Goal: Contribute content: Contribute content

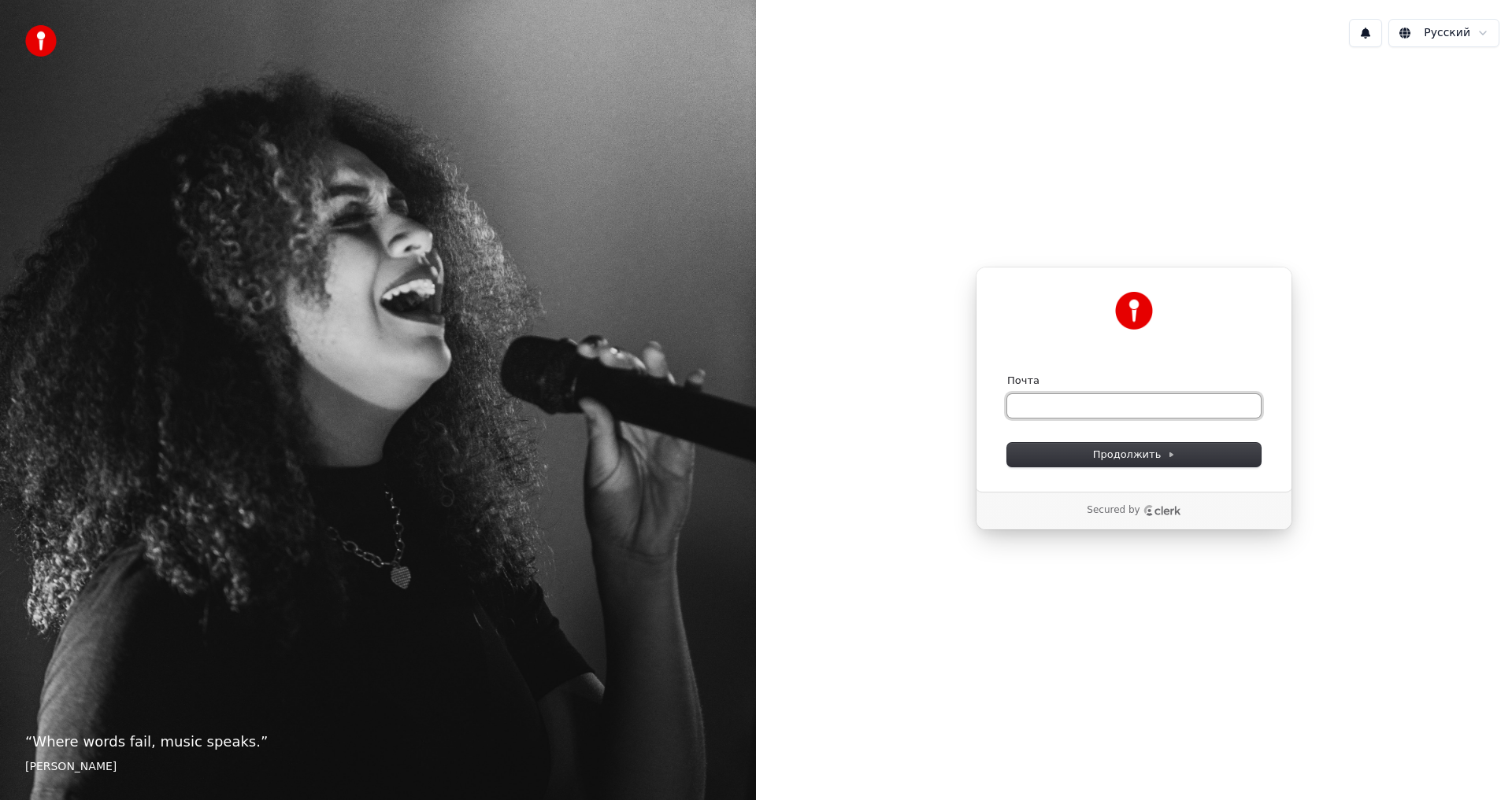
click at [1042, 408] on input "Почта" at bounding box center [1134, 406] width 253 height 24
type input "*"
click at [1007, 374] on button "submit" at bounding box center [1007, 374] width 0 height 0
type input "**********"
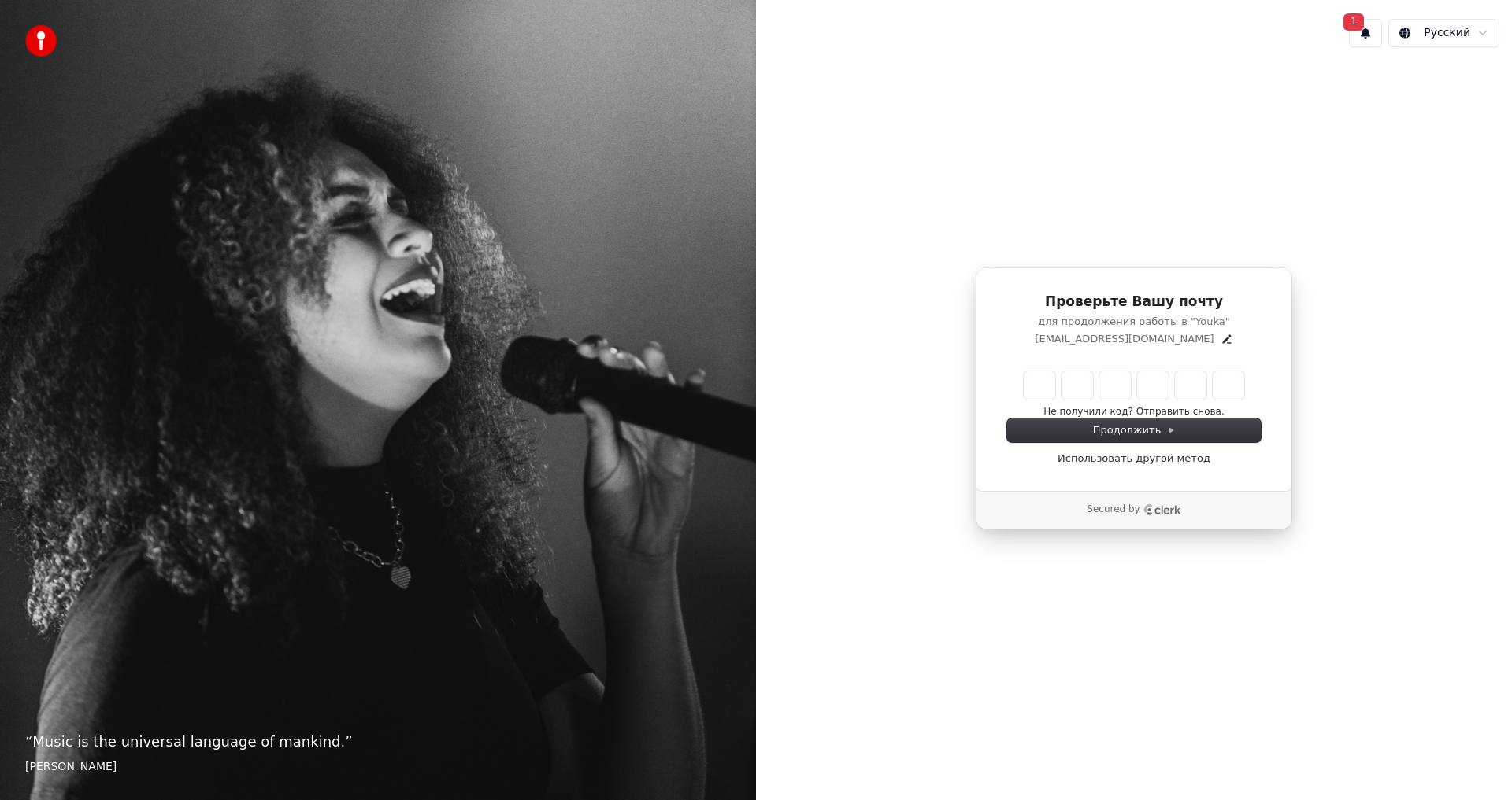
click at [1034, 382] on input "Enter verification code" at bounding box center [1134, 385] width 221 height 28
type input "******"
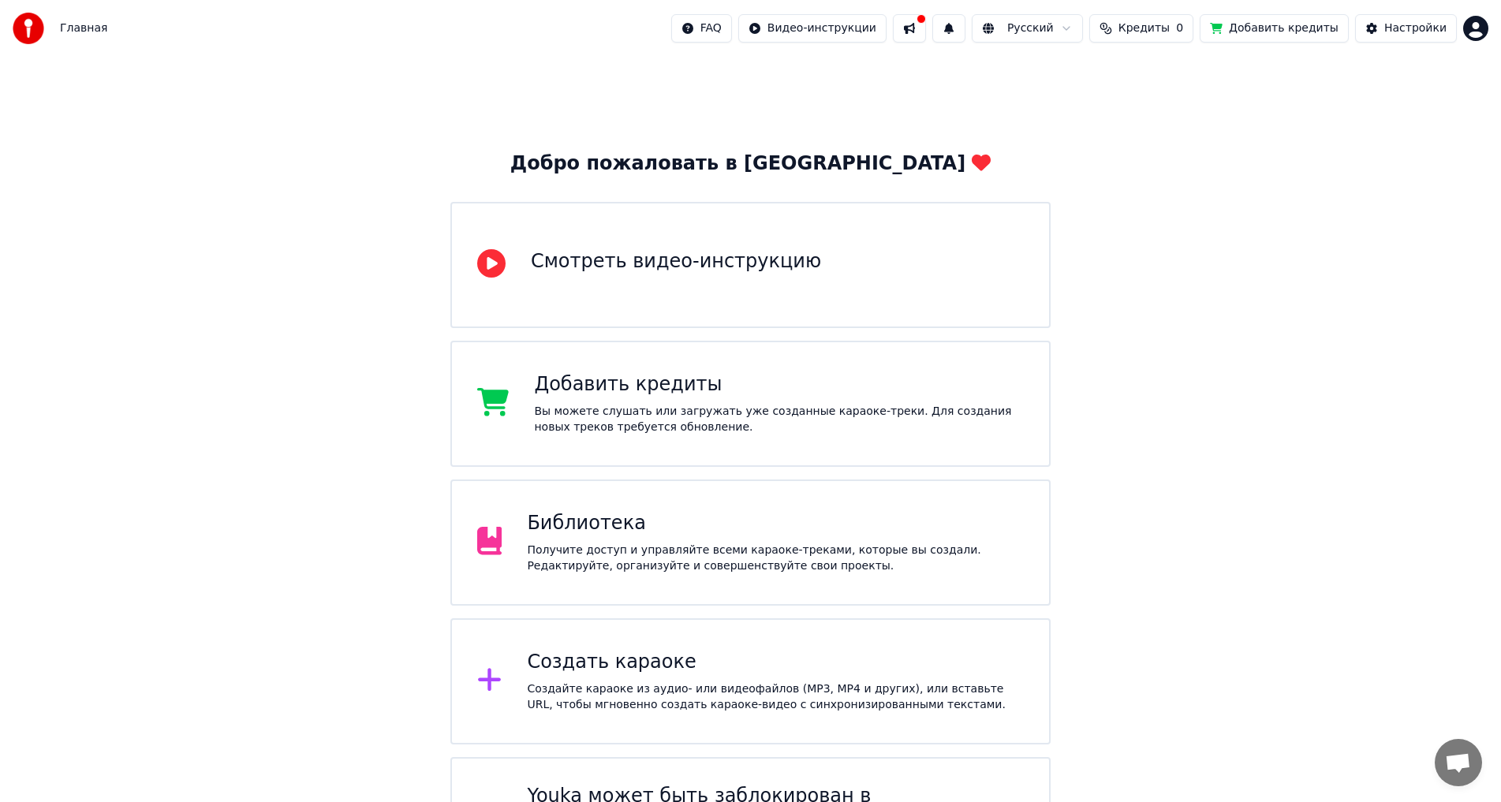
click at [626, 539] on div "Библиотека Получите доступ и управляйте всеми караоке-треками, которые вы созда…" at bounding box center [775, 542] width 497 height 63
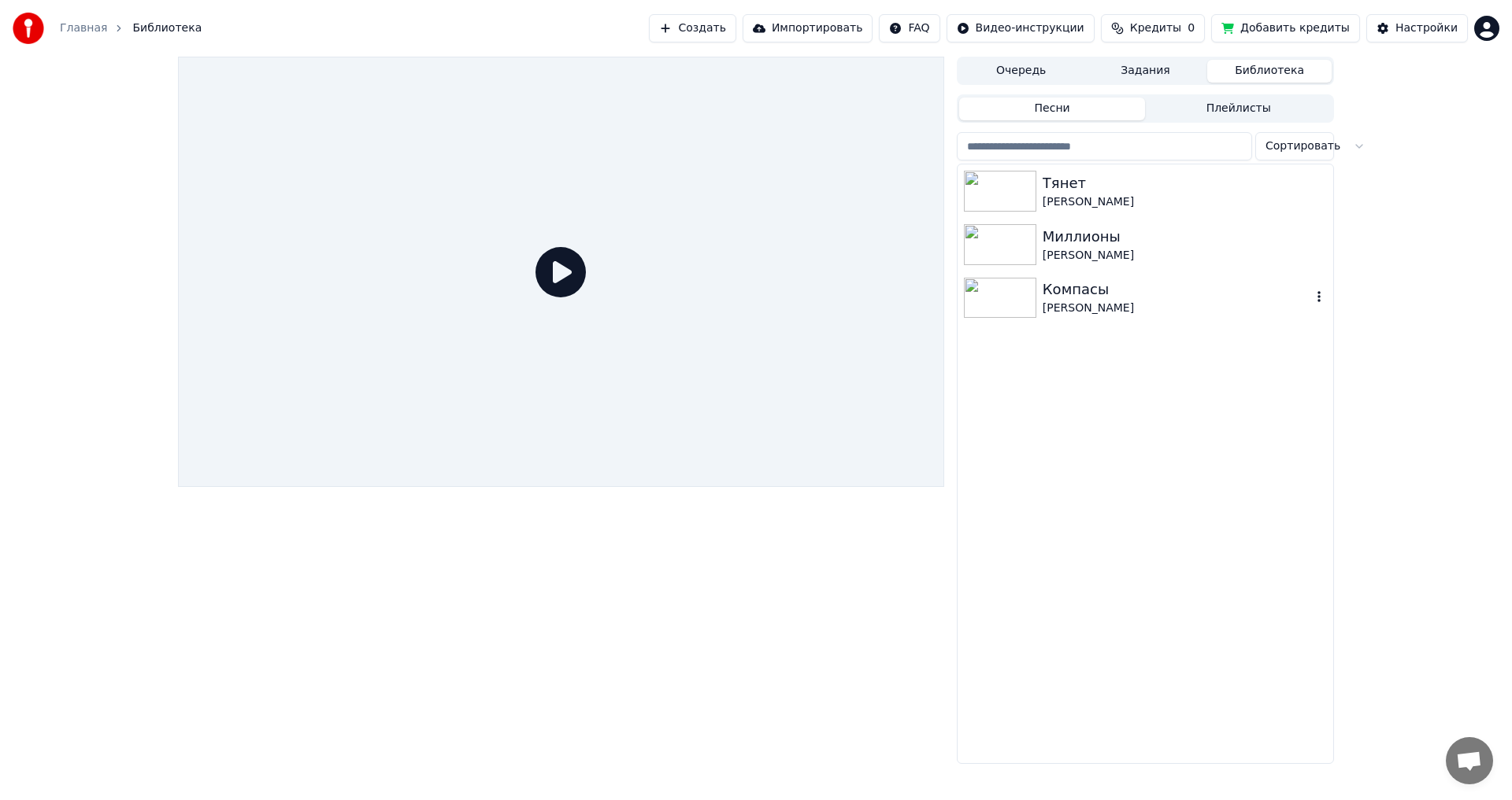
click at [1088, 308] on div "Сергей Лазарев" at bounding box center [1177, 308] width 268 height 16
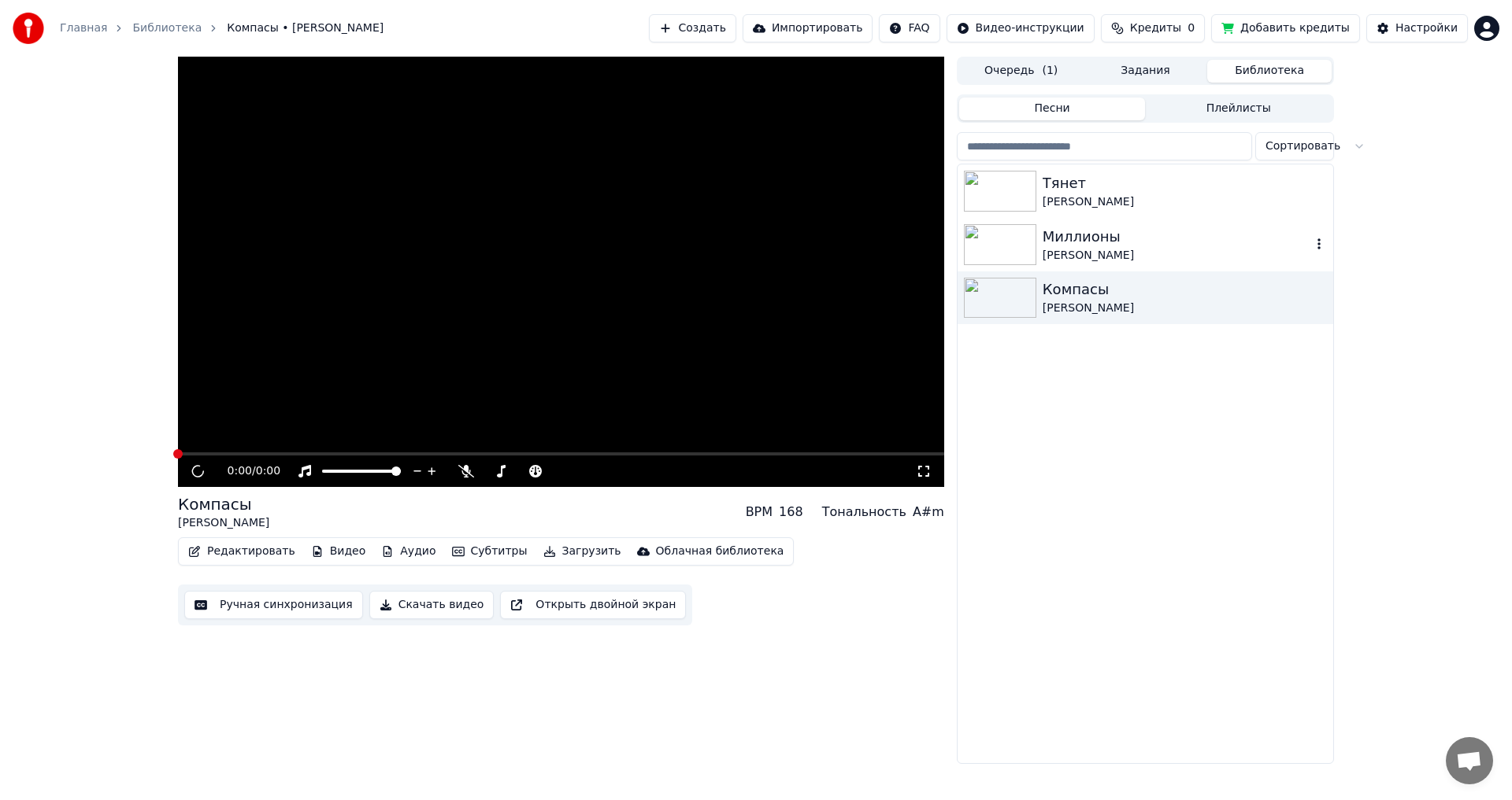
click at [1077, 242] on div "Миллионы" at bounding box center [1177, 236] width 268 height 22
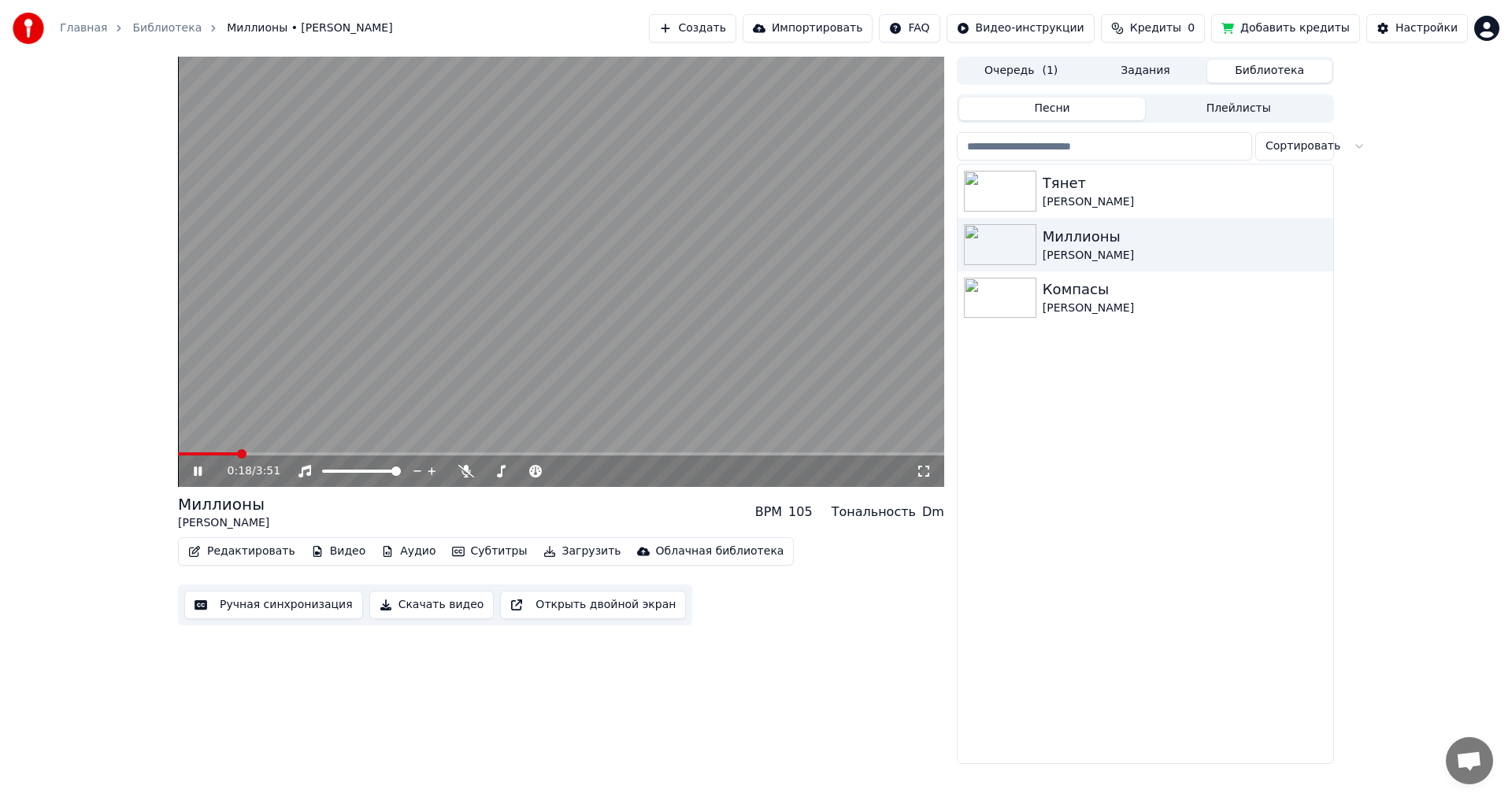
click at [237, 455] on span at bounding box center [561, 454] width 766 height 3
click at [1063, 301] on div "Сергей Лазарев" at bounding box center [1177, 308] width 268 height 16
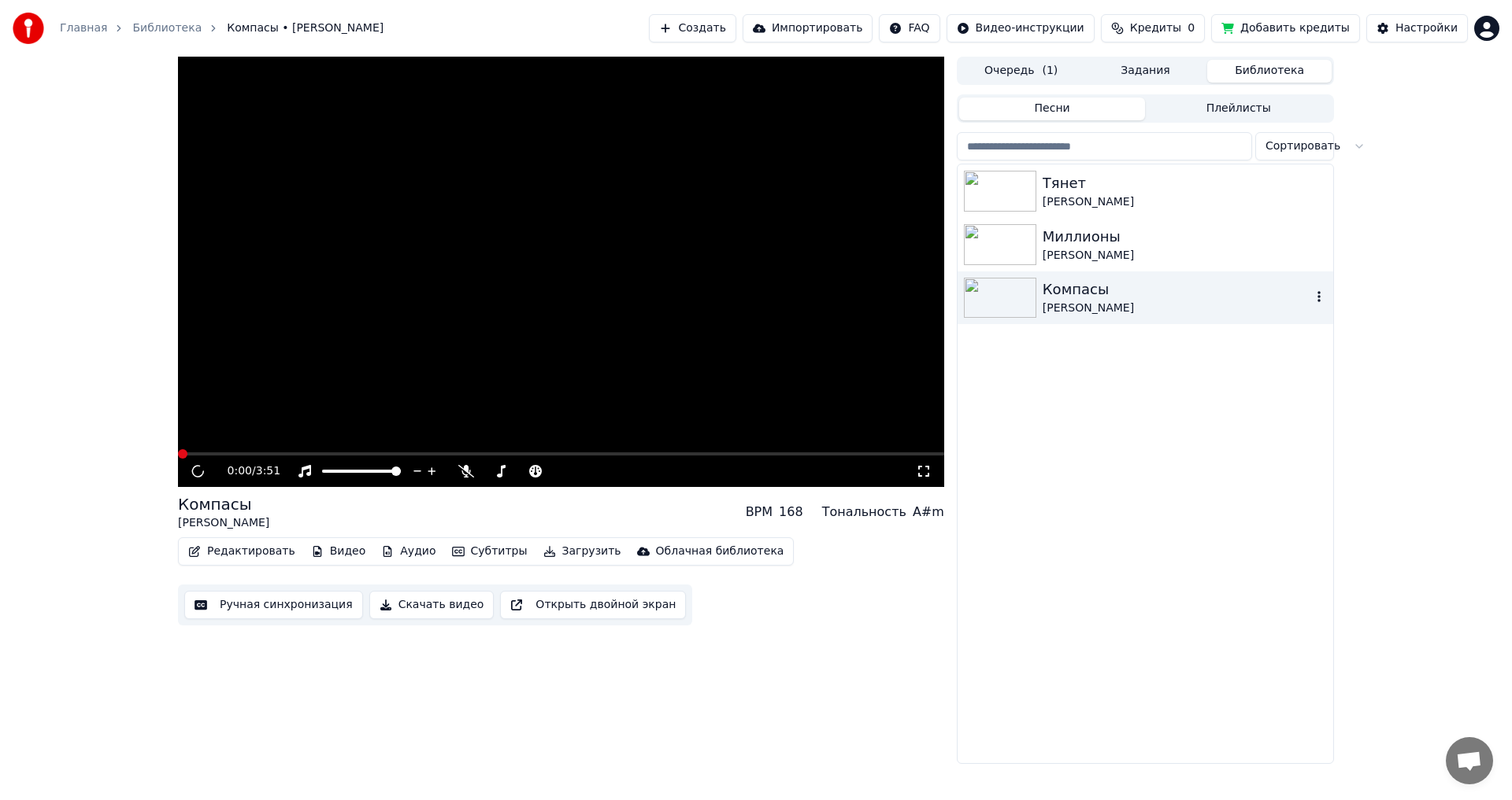
click at [1000, 304] on img at bounding box center [1000, 298] width 73 height 41
click at [1100, 299] on div "Компасы" at bounding box center [1177, 289] width 268 height 22
click at [1322, 296] on icon "button" at bounding box center [1319, 296] width 16 height 13
click at [1114, 414] on div "Тянет Алан Черкасов Миллионы Александр Панайотов Компасы Сергей Лазарев" at bounding box center [1145, 464] width 375 height 599
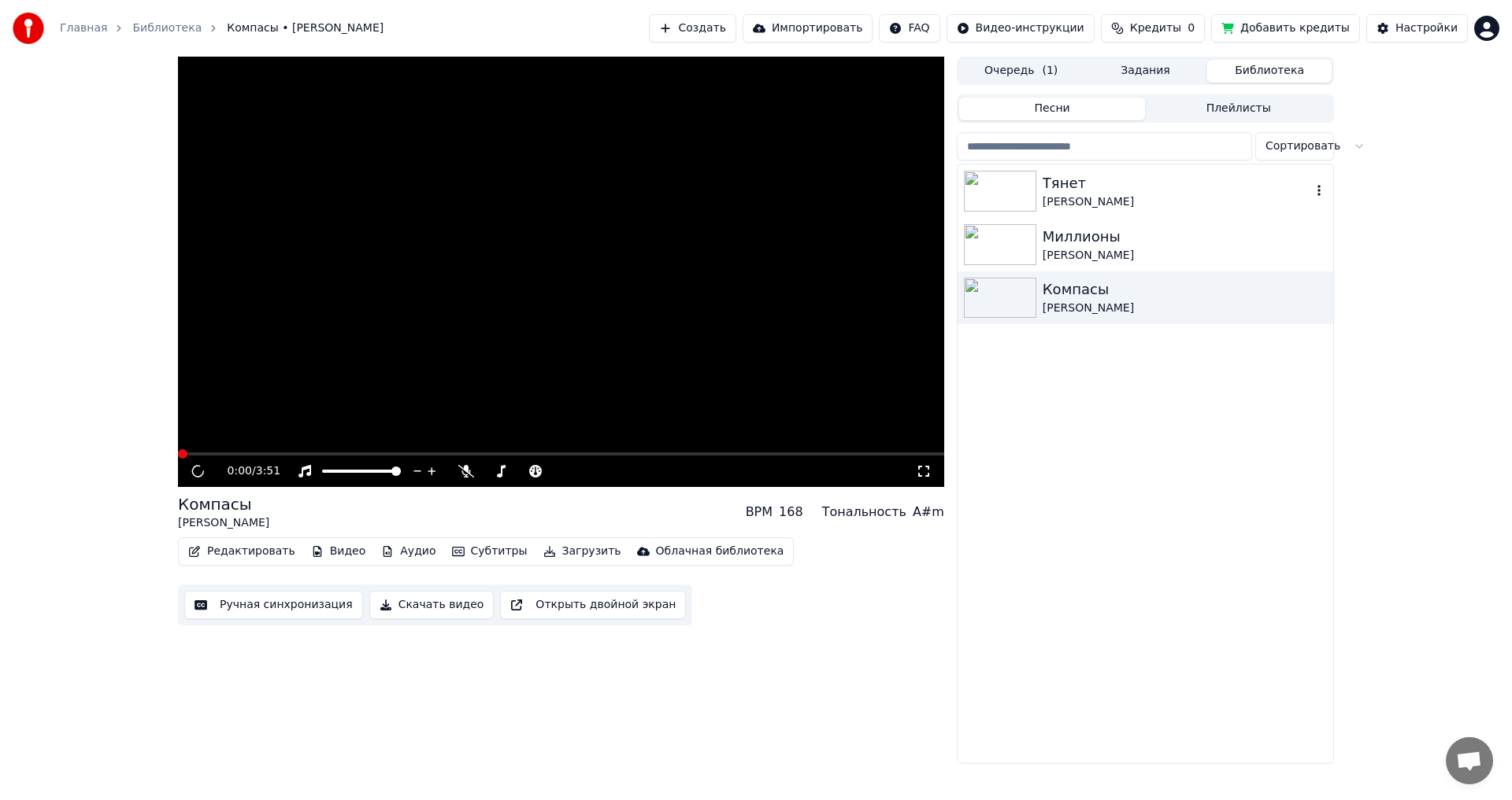
click at [1066, 187] on div "Тянет" at bounding box center [1177, 184] width 268 height 22
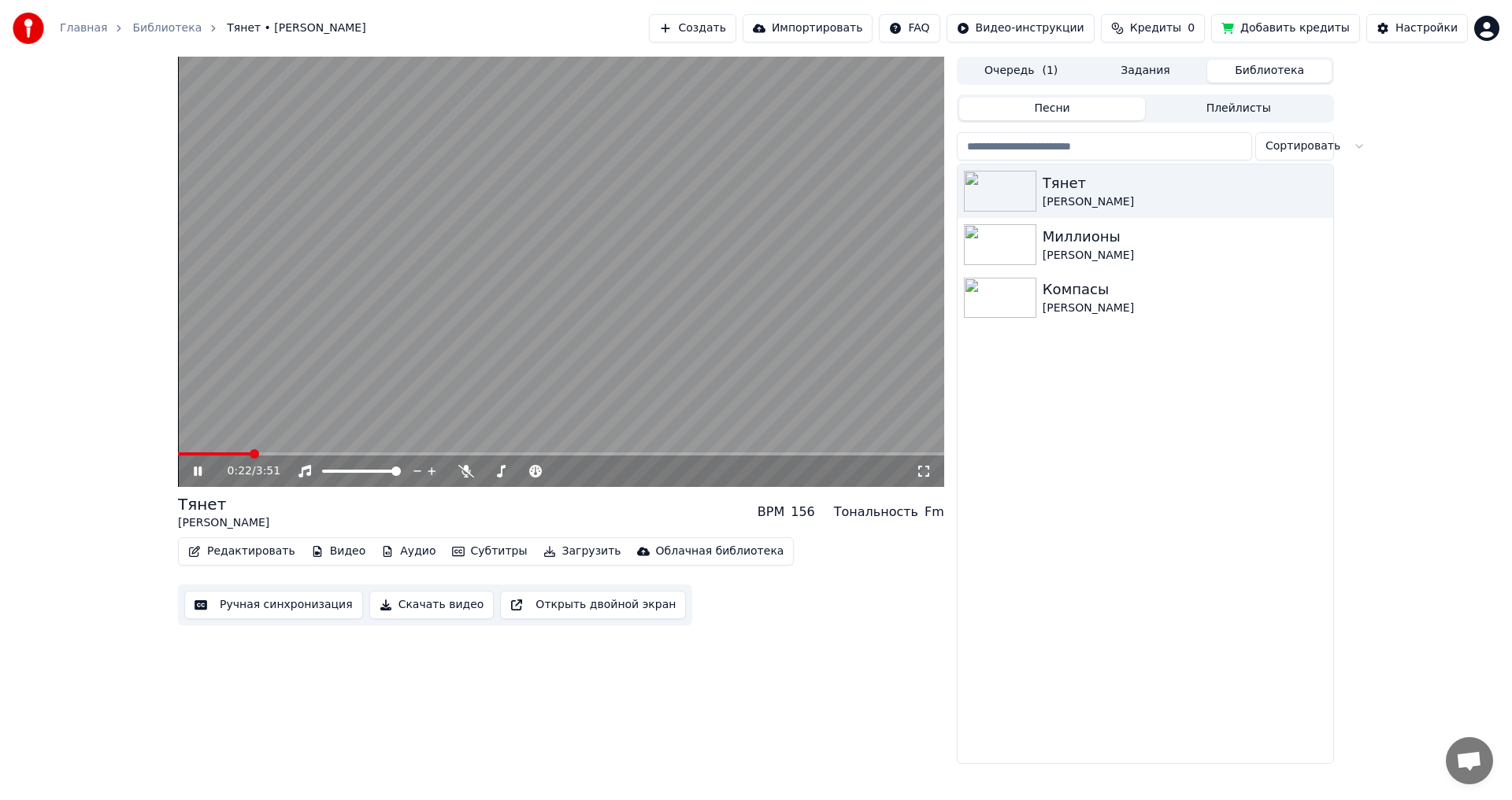
click at [252, 453] on span at bounding box center [561, 454] width 766 height 3
click at [383, 453] on span at bounding box center [561, 454] width 766 height 3
click at [1065, 305] on div "Сергей Лазарев" at bounding box center [1177, 308] width 268 height 16
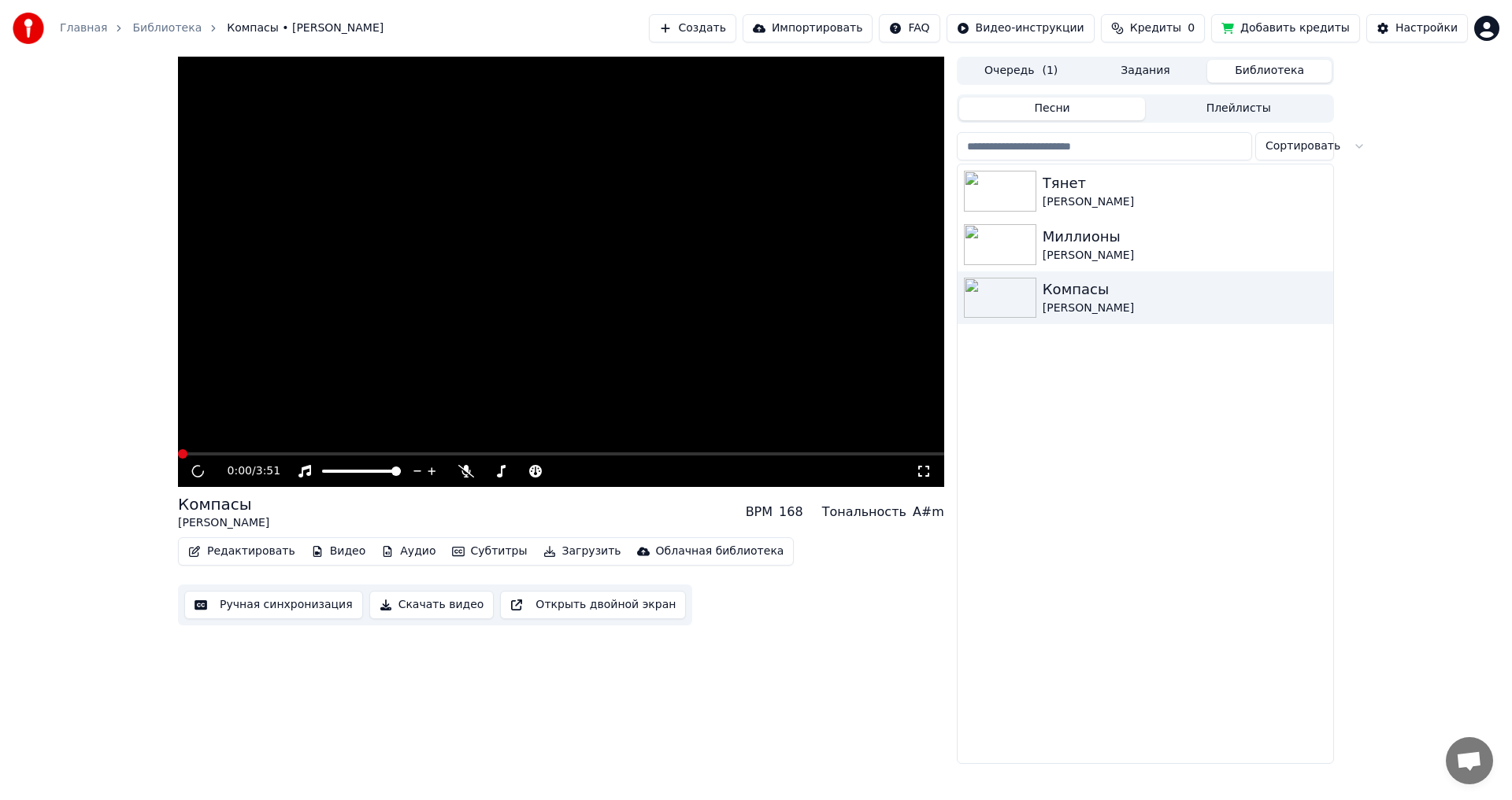
click at [1017, 72] on button "Очередь ( 1 )" at bounding box center [1021, 71] width 125 height 23
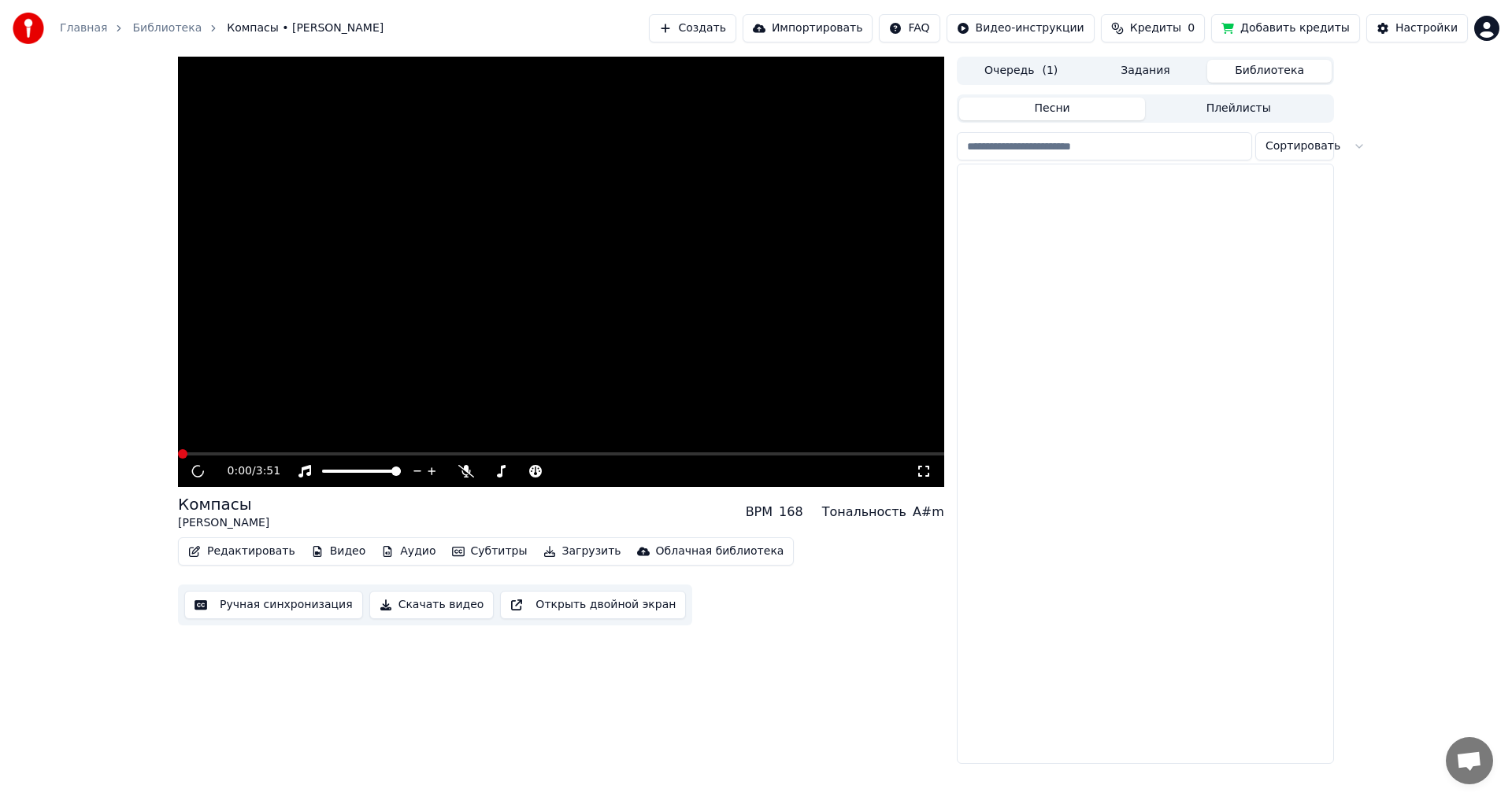
click at [1275, 73] on button "Библиотека" at bounding box center [1268, 71] width 125 height 23
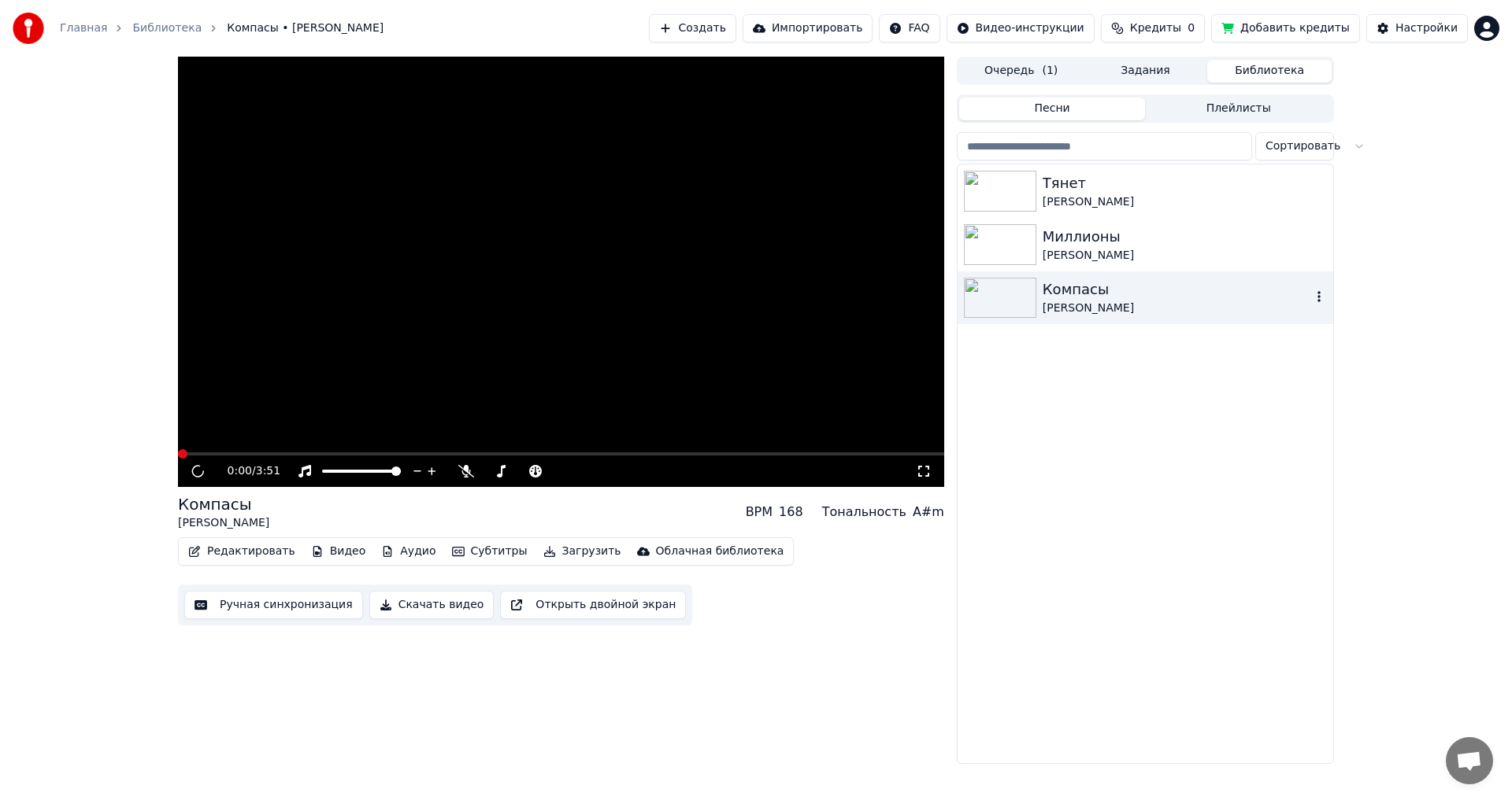
click at [1095, 291] on div "Компасы" at bounding box center [1177, 289] width 268 height 22
click at [736, 32] on button "Создать" at bounding box center [692, 28] width 87 height 28
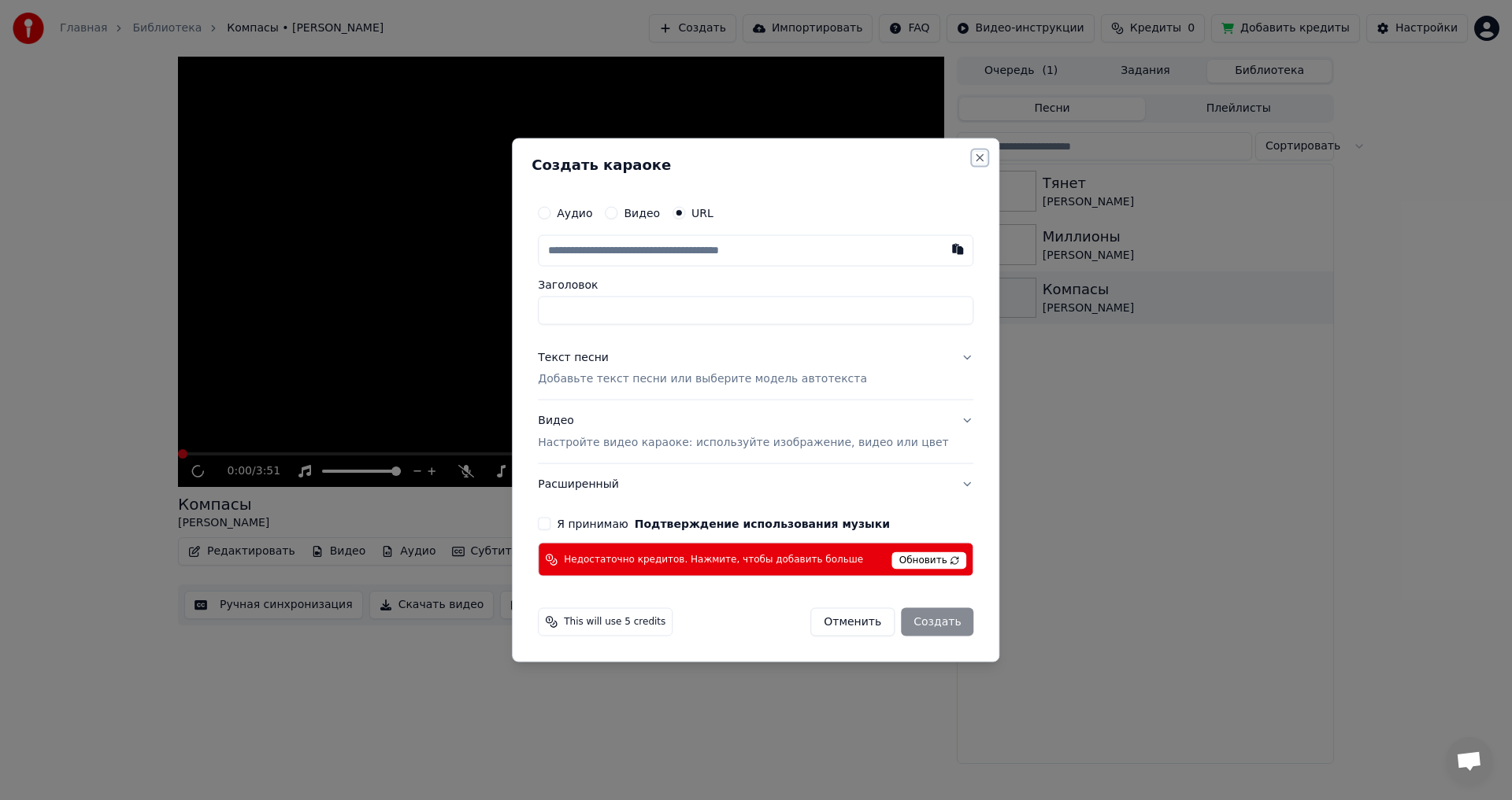
click at [974, 157] on button "Close" at bounding box center [980, 157] width 13 height 13
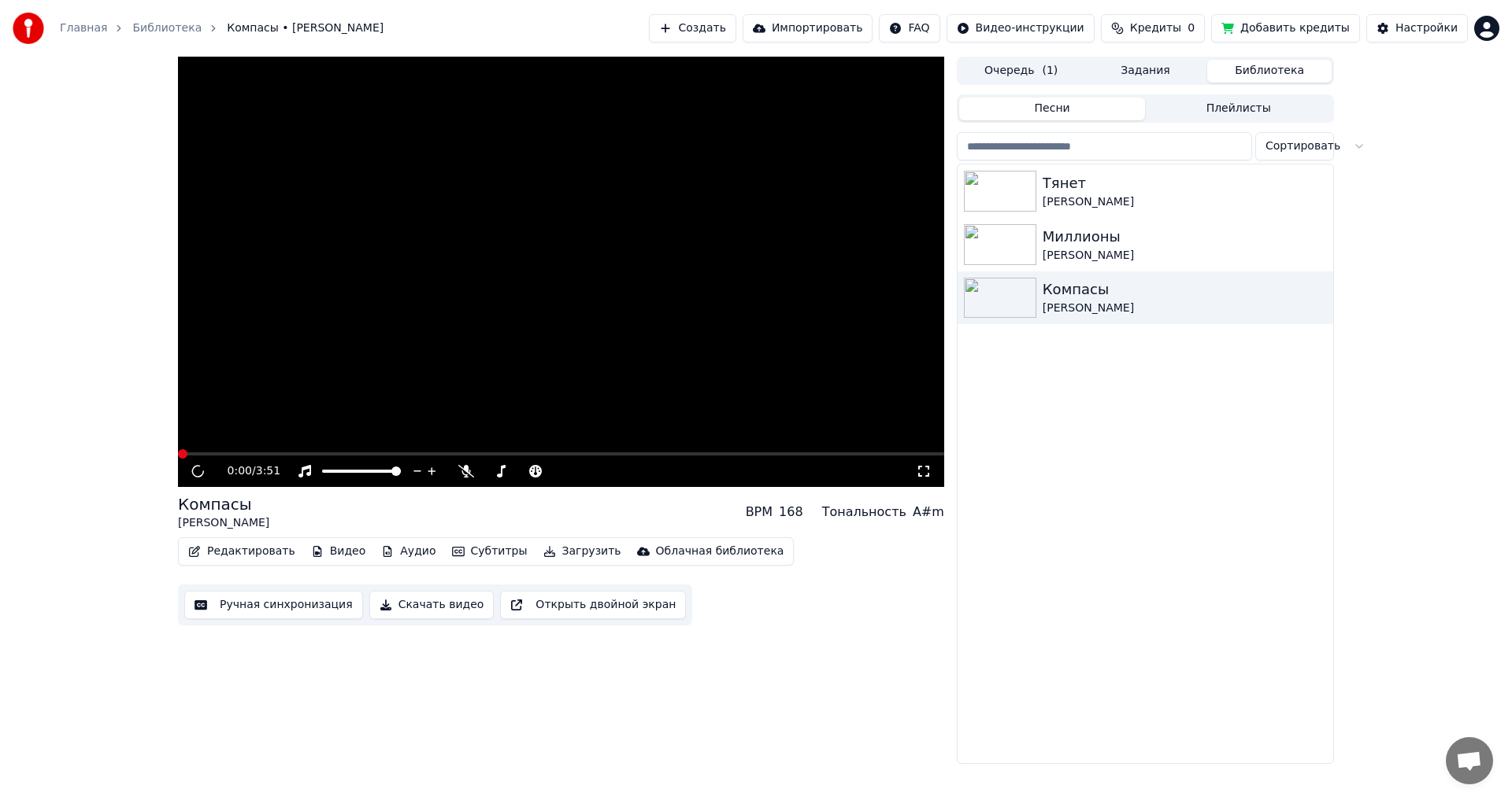
click at [1303, 36] on button "Добавить кредиты" at bounding box center [1284, 28] width 149 height 28
click at [845, 25] on button "Импортировать" at bounding box center [807, 28] width 131 height 28
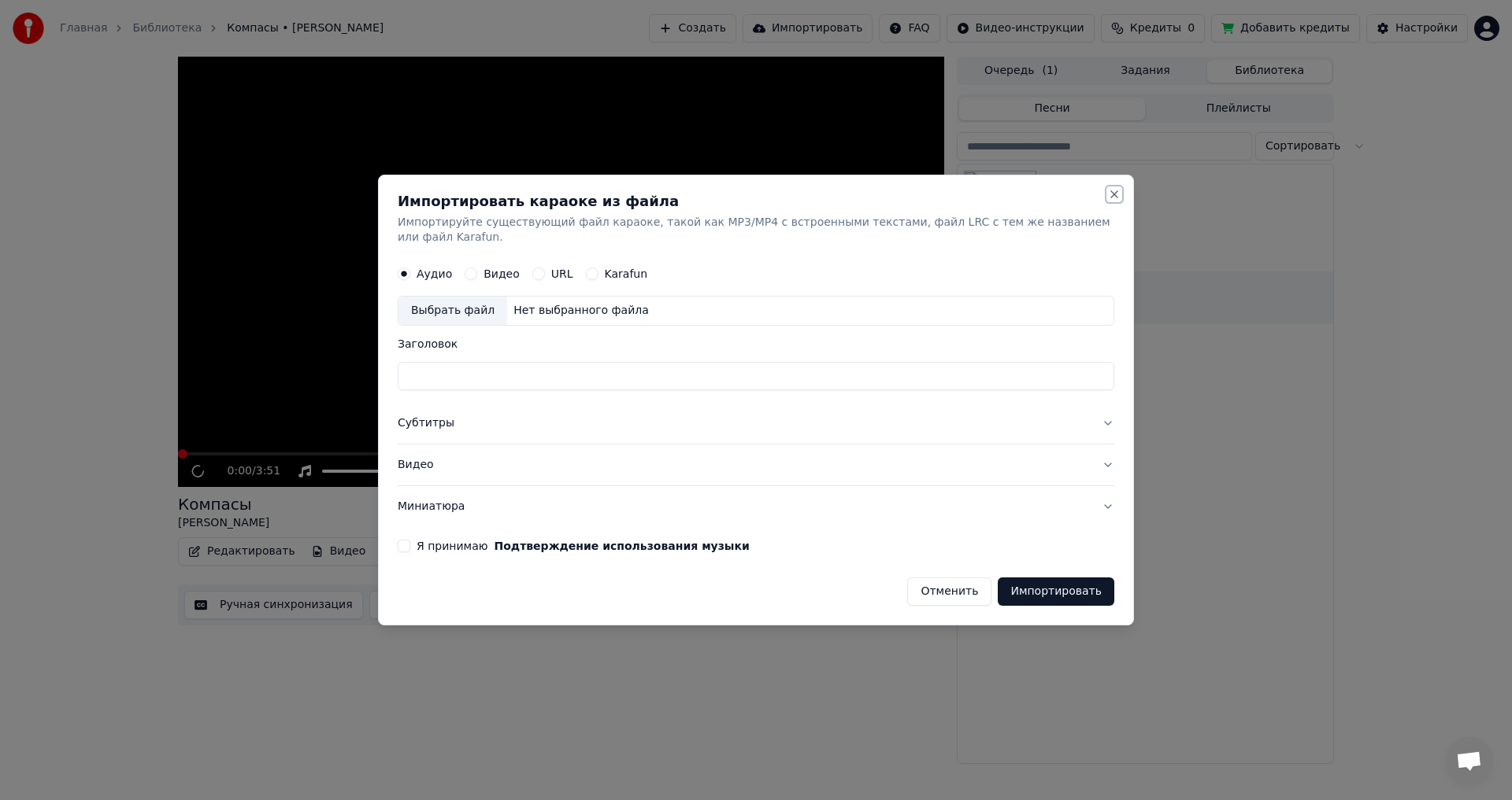
click at [1110, 200] on button "Close" at bounding box center [1114, 195] width 13 height 13
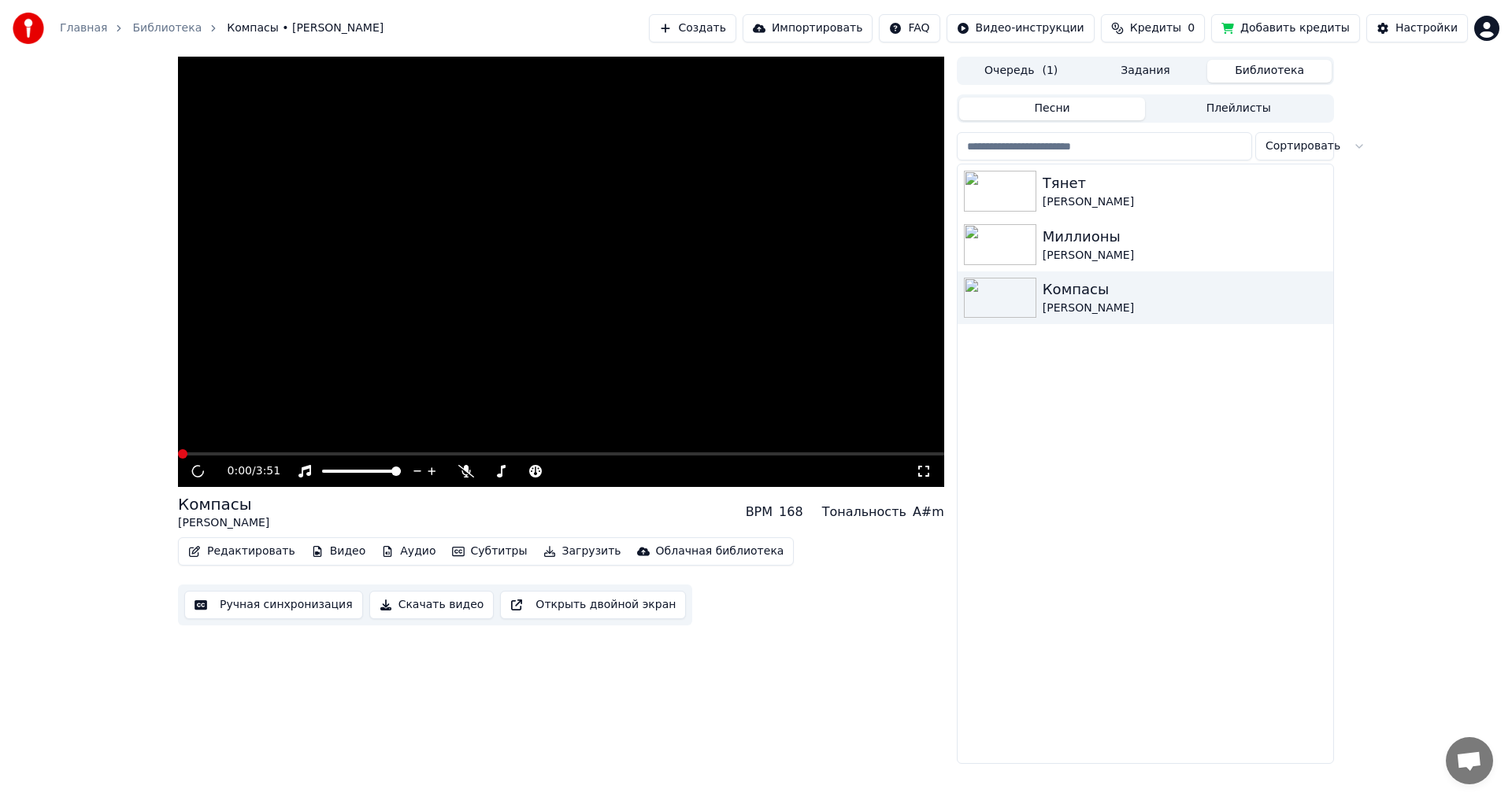
click at [736, 26] on button "Создать" at bounding box center [692, 28] width 87 height 28
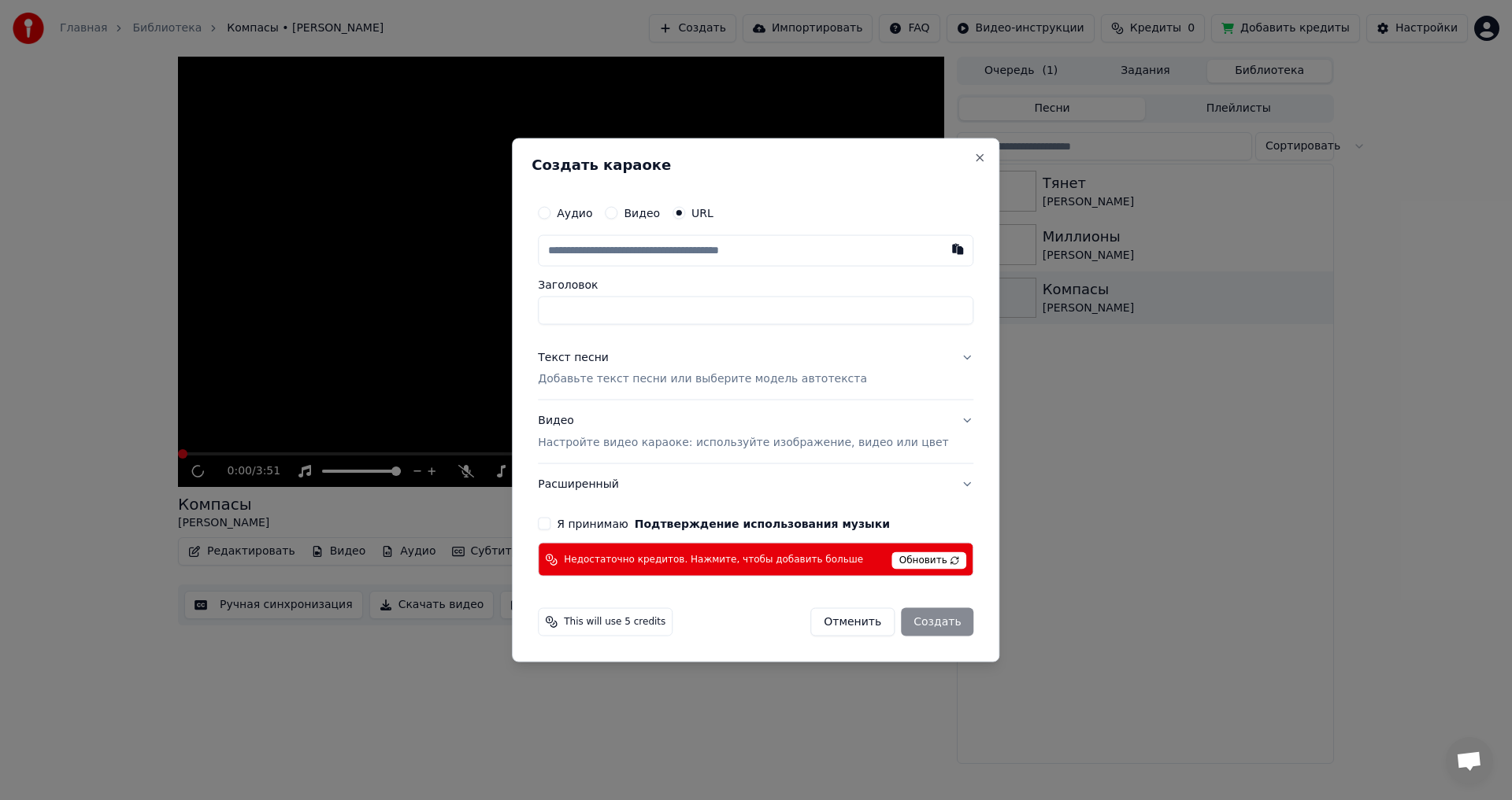
click at [618, 210] on button "Видео" at bounding box center [611, 212] width 13 height 13
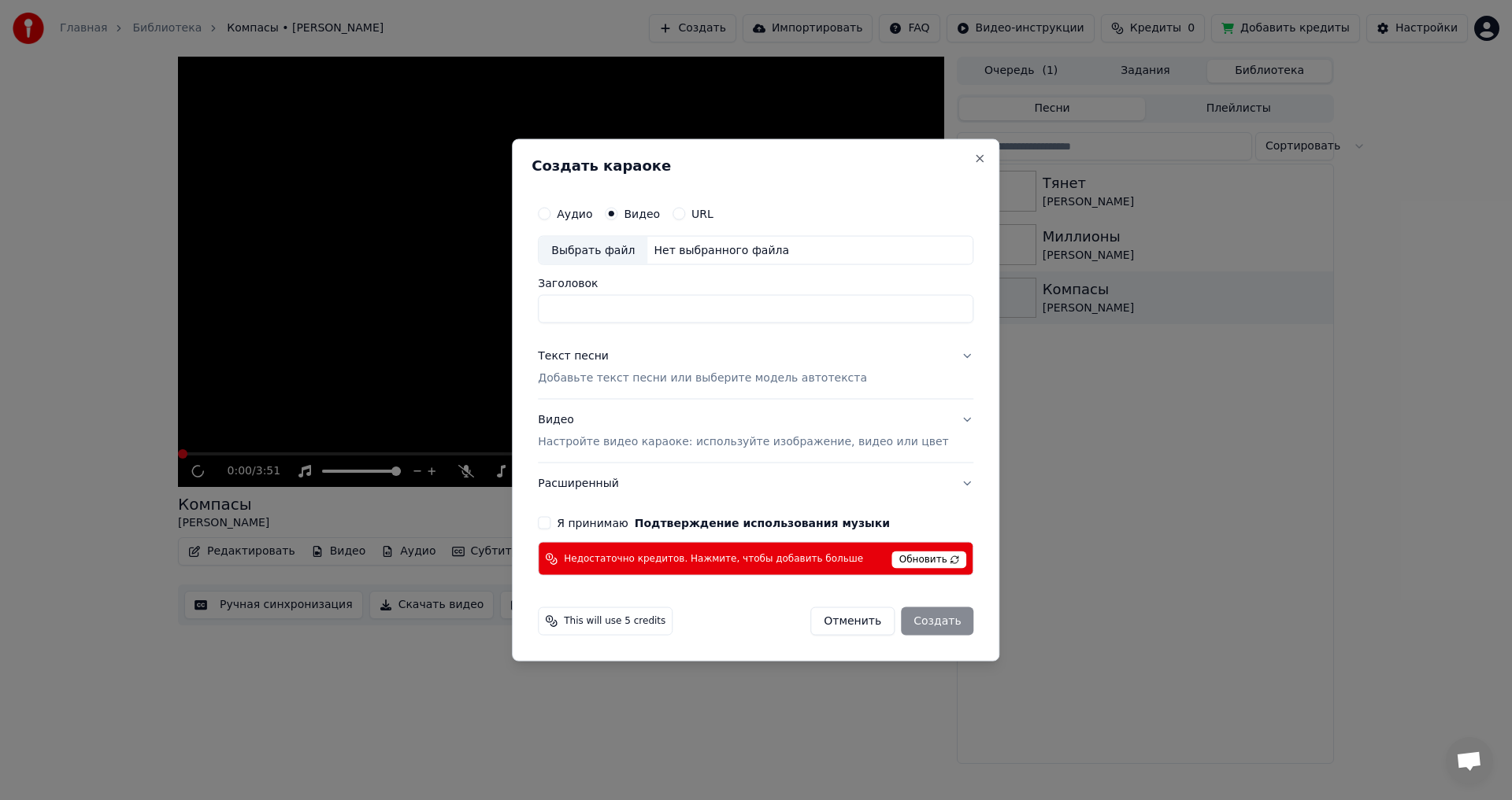
click at [705, 245] on div "Нет выбранного файла" at bounding box center [722, 250] width 148 height 16
type input "**********"
click at [809, 381] on p "Добавьте текст песни или выберите модель автотекста" at bounding box center [703, 379] width 329 height 16
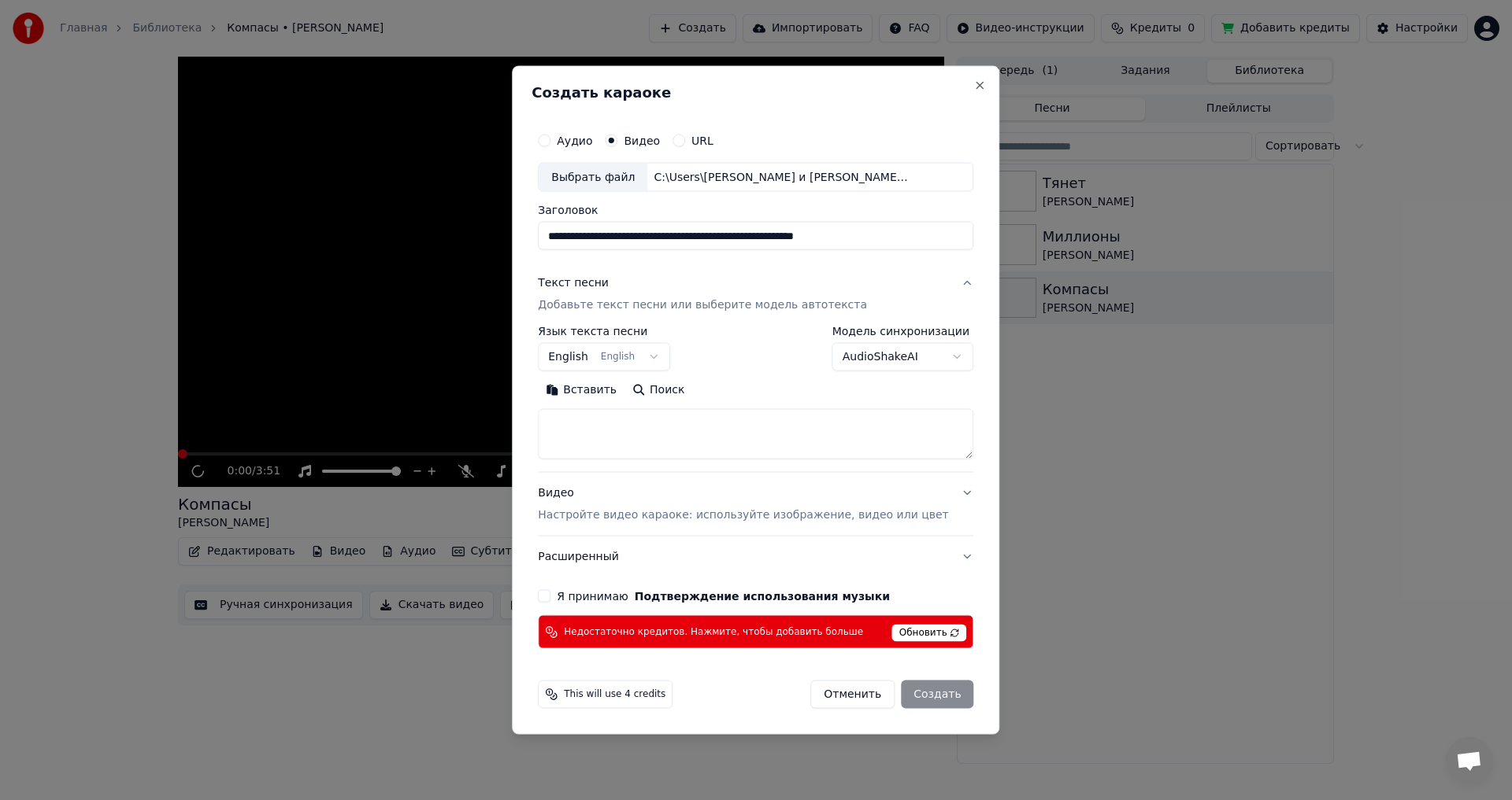
click at [674, 355] on body "Главная Библиотека Компасы • Сергей Лазарев Создать Импортировать FAQ Видео-инс…" at bounding box center [756, 400] width 1512 height 800
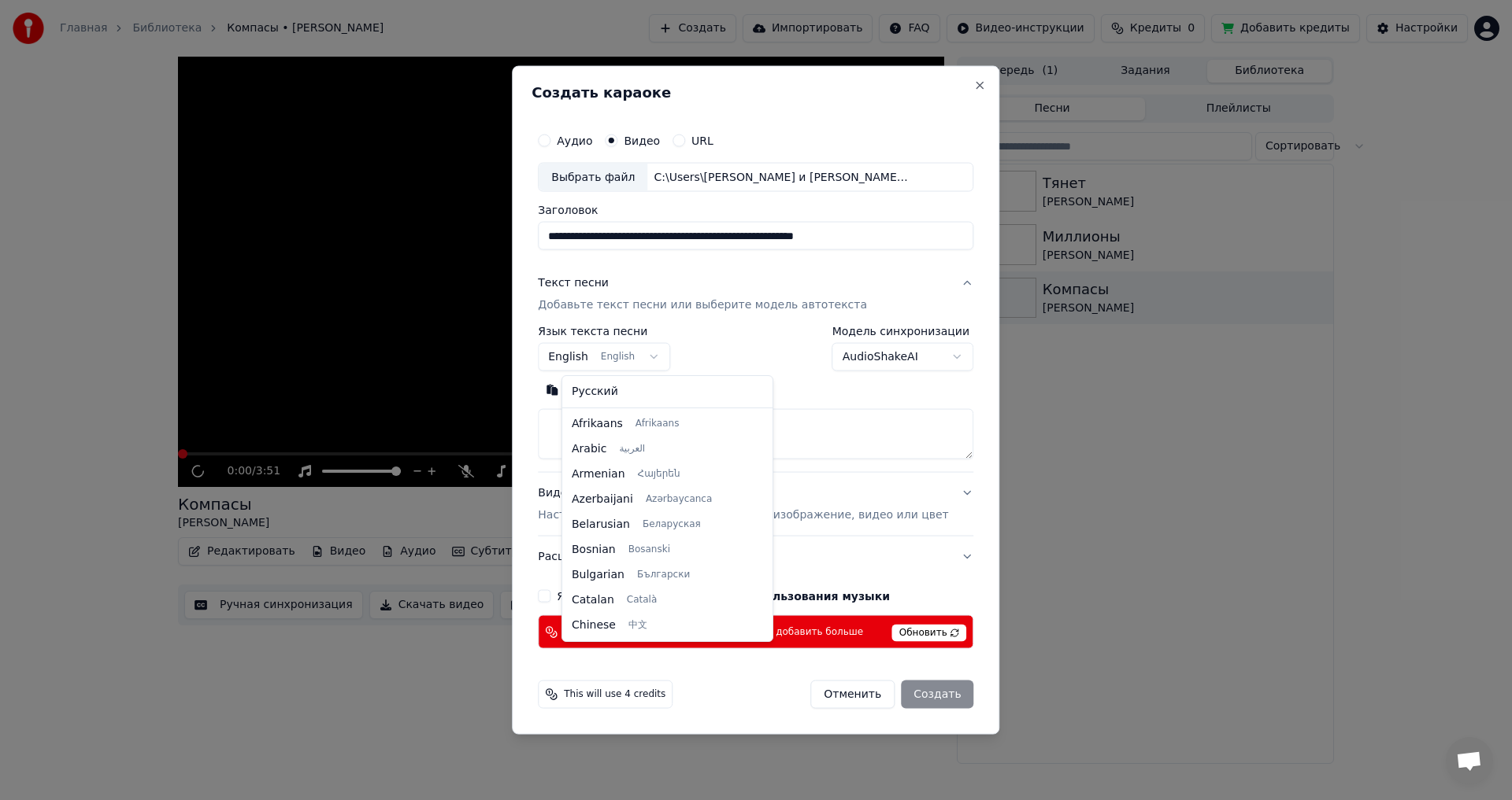
scroll to position [126, 0]
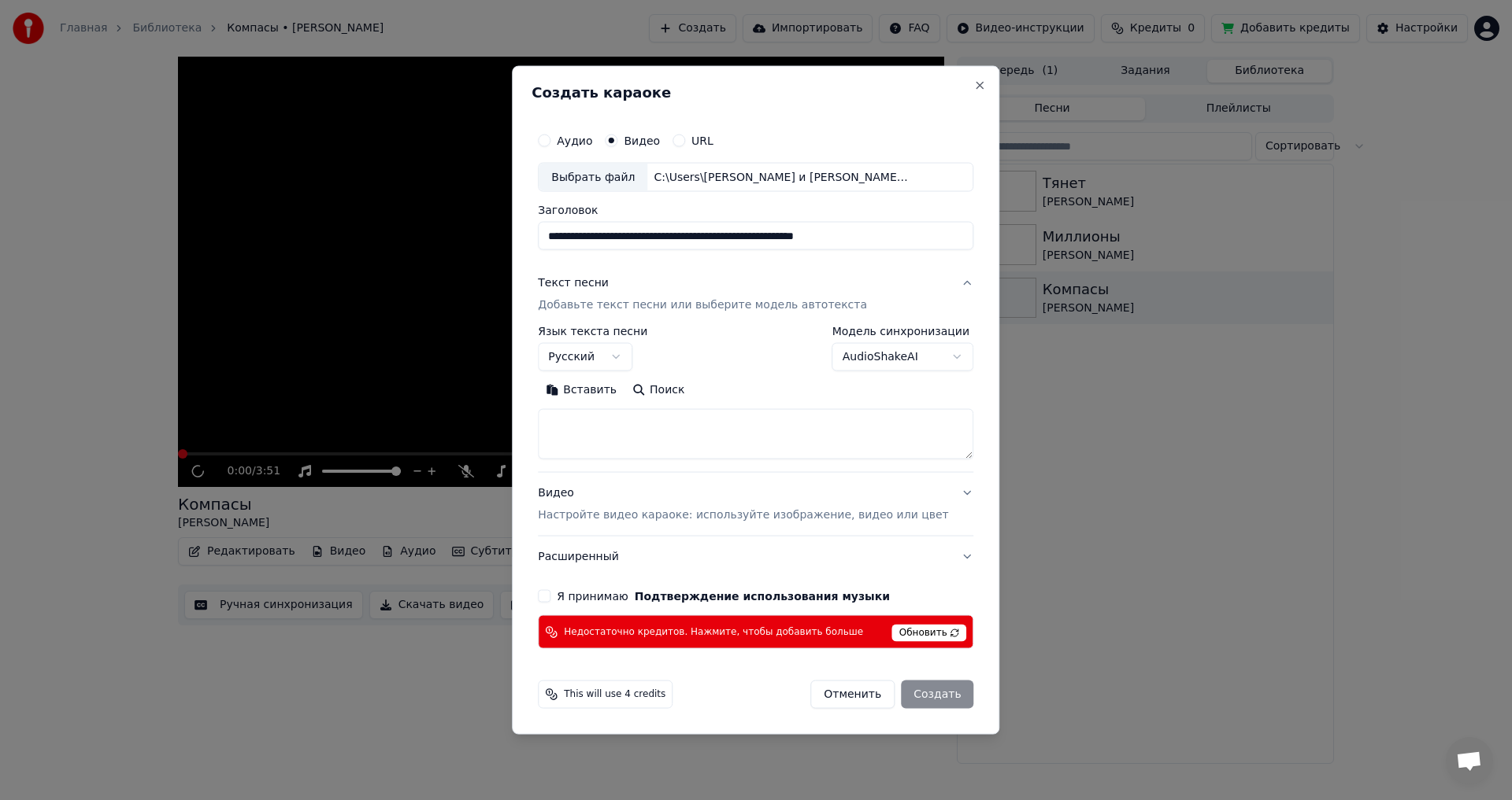
click at [635, 446] on textarea at bounding box center [756, 434] width 435 height 50
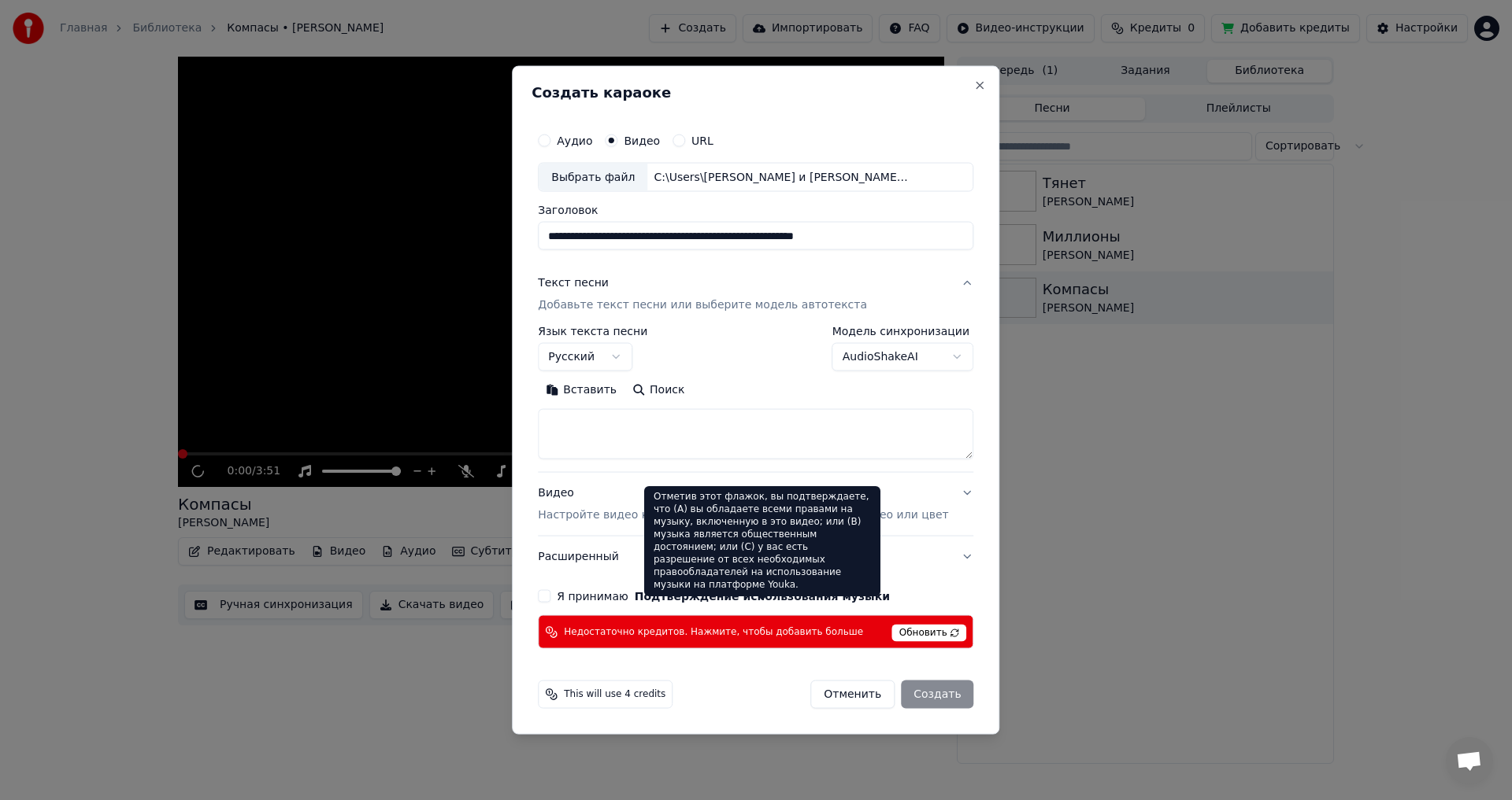
drag, startPoint x: 777, startPoint y: 594, endPoint x: 736, endPoint y: 600, distance: 41.4
click at [774, 594] on button "Подтверждение использования музыки" at bounding box center [762, 597] width 255 height 11
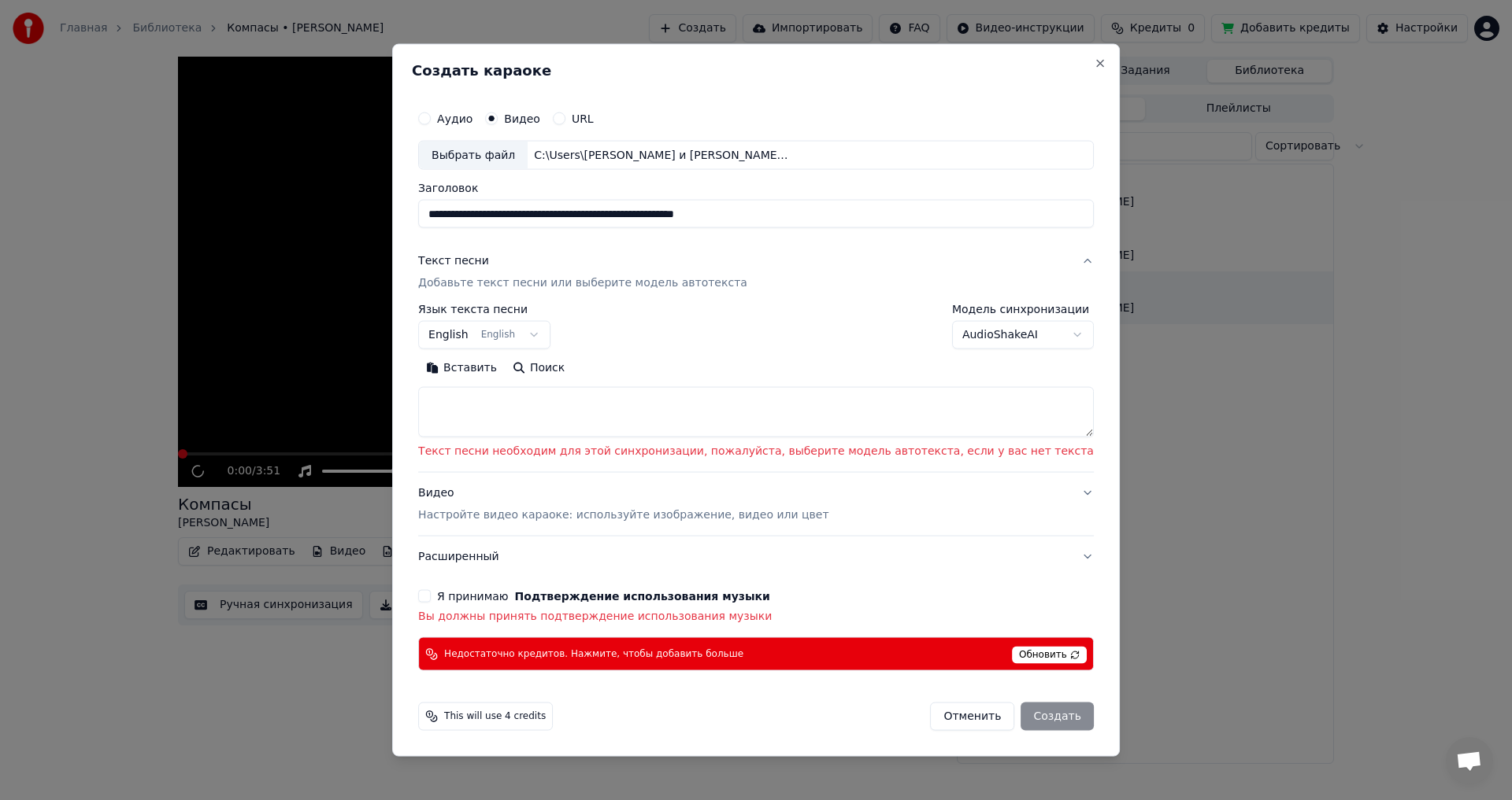
click at [431, 597] on button "Я принимаю Подтверждение использования музыки" at bounding box center [424, 597] width 13 height 13
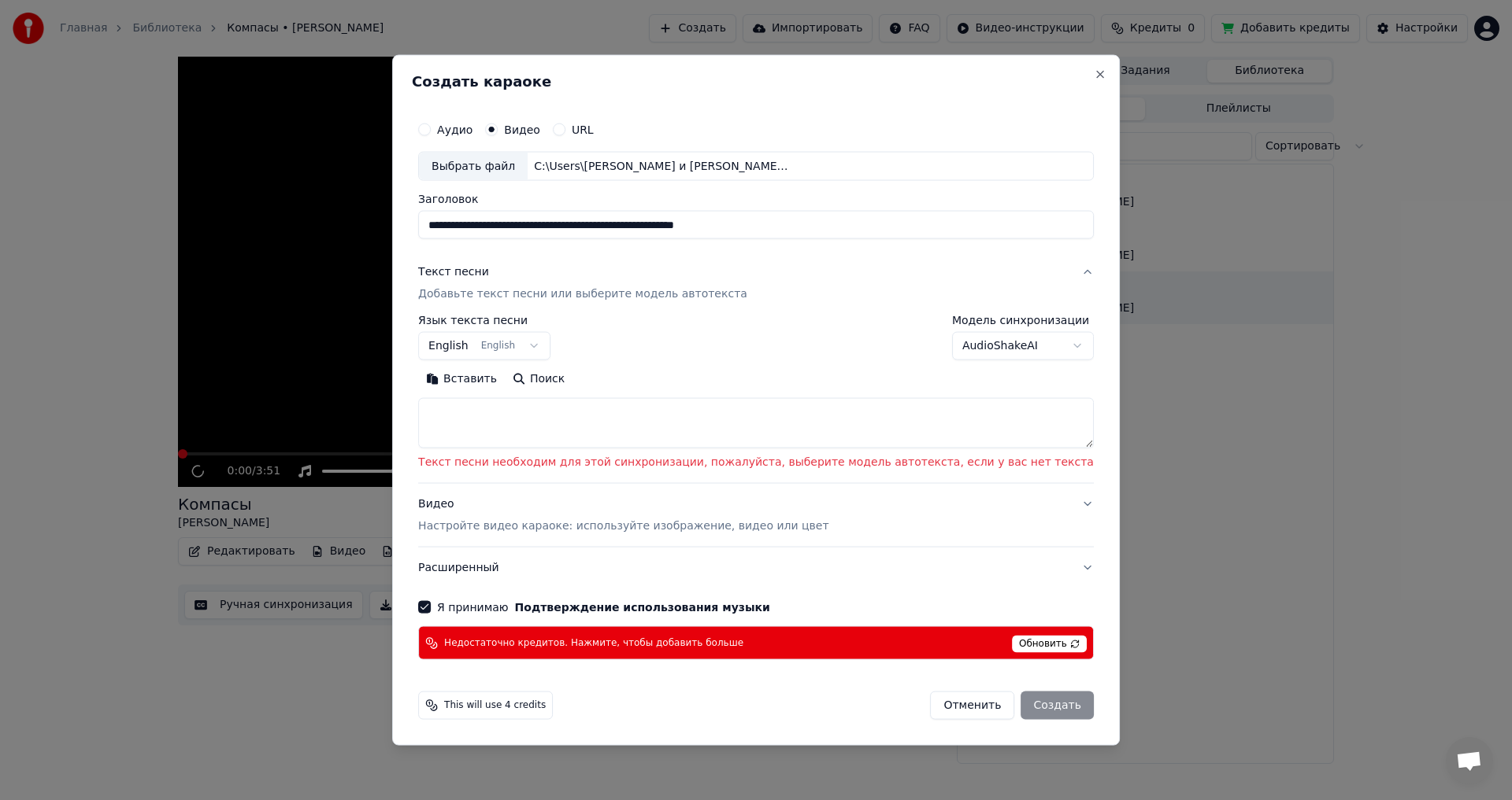
click at [1024, 710] on div "Отменить Создать" at bounding box center [1011, 705] width 163 height 28
click at [1022, 645] on span "Обновить" at bounding box center [1049, 643] width 75 height 17
click at [1012, 646] on span "Обновить" at bounding box center [1049, 643] width 75 height 17
click at [508, 349] on body "Главная Библиотека Компасы • Сергей Лазарев Создать Импортировать FAQ Видео-инс…" at bounding box center [756, 400] width 1512 height 800
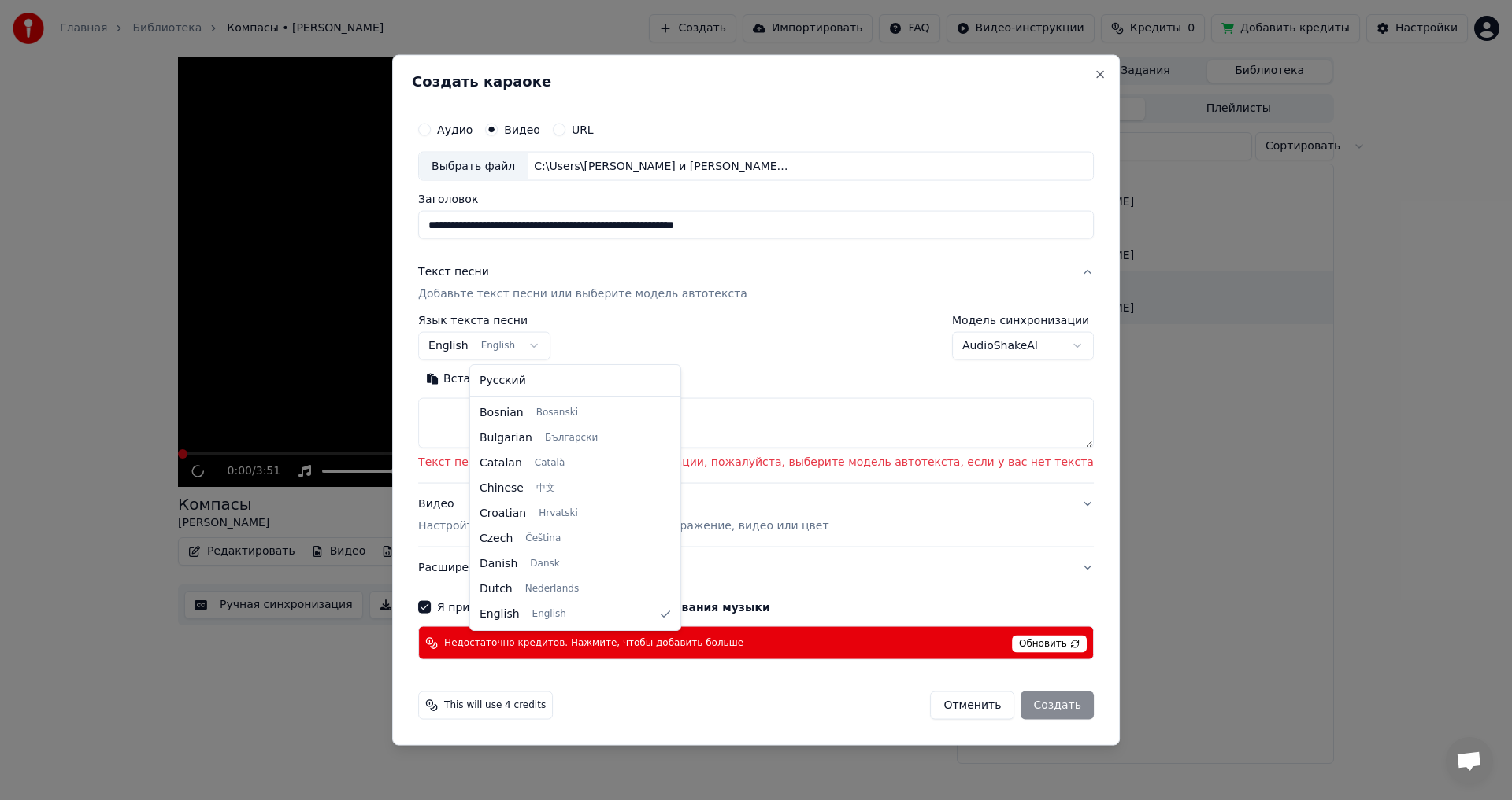
select select "**"
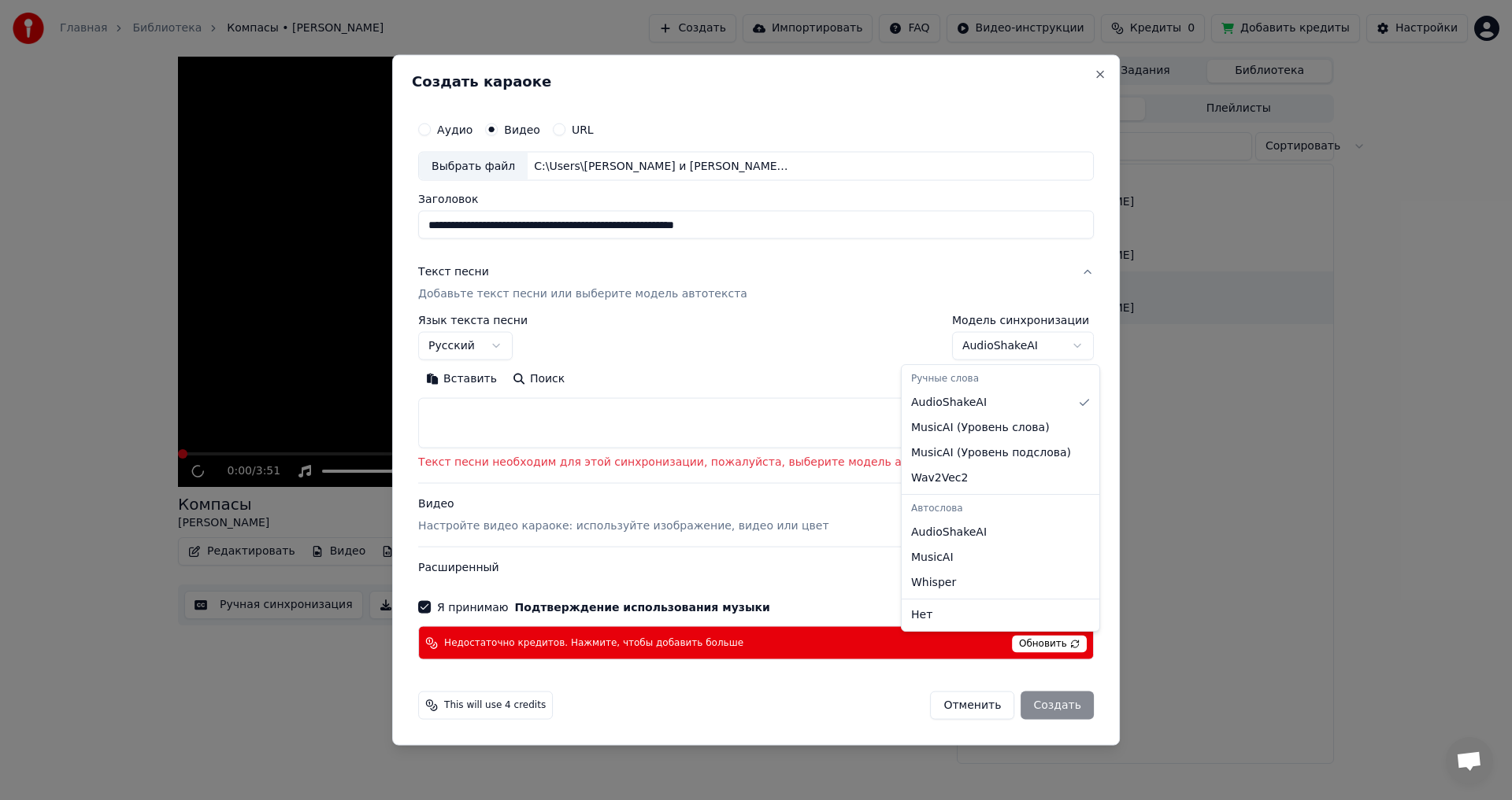
click at [1027, 341] on body "Главная Библиотека Компасы • Сергей Лазарев Создать Импортировать FAQ Видео-инс…" at bounding box center [756, 400] width 1512 height 800
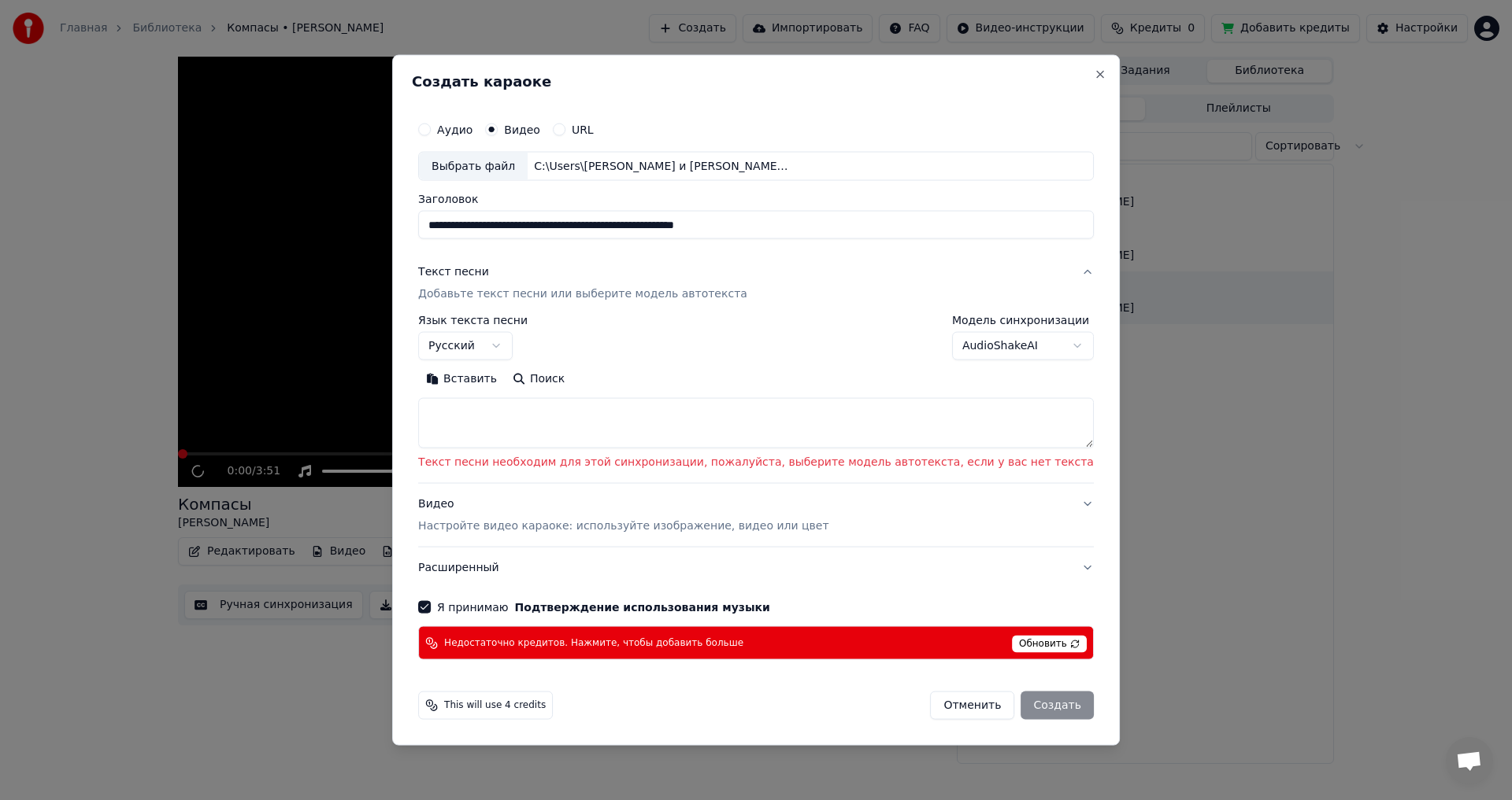
click at [1027, 341] on body "Главная Библиотека Компасы • Сергей Лазарев Создать Импортировать FAQ Видео-инс…" at bounding box center [756, 400] width 1512 height 800
click at [1094, 72] on button "Close" at bounding box center [1100, 74] width 13 height 13
select select
